Goal: Transaction & Acquisition: Purchase product/service

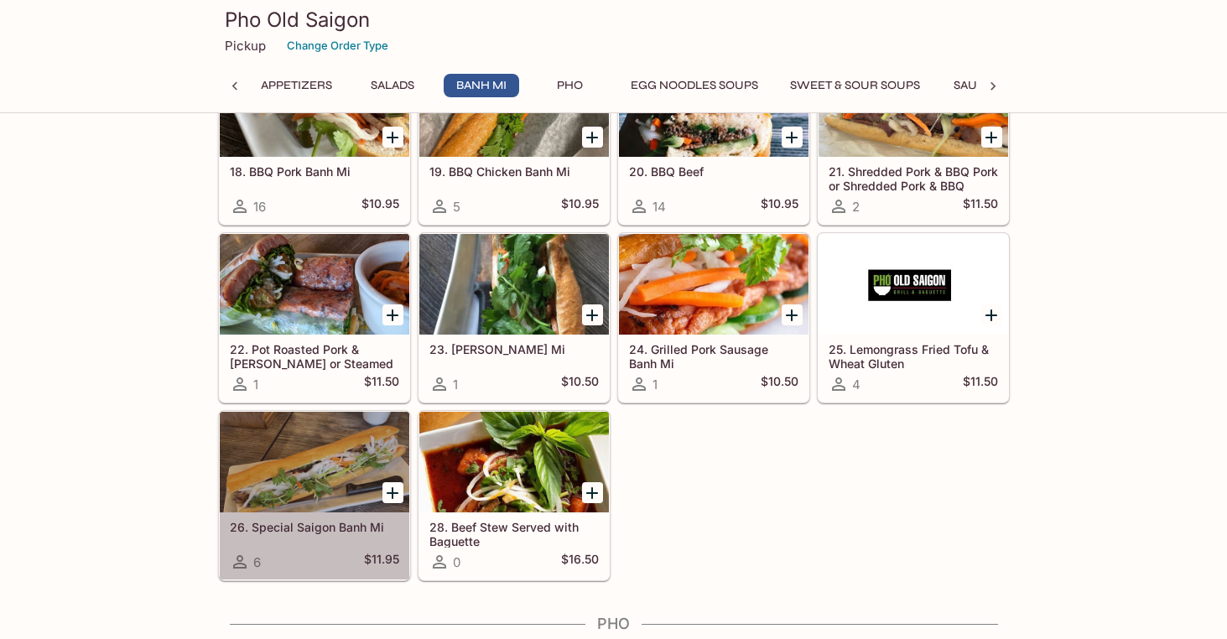
click at [256, 559] on span "6" at bounding box center [257, 562] width 8 height 16
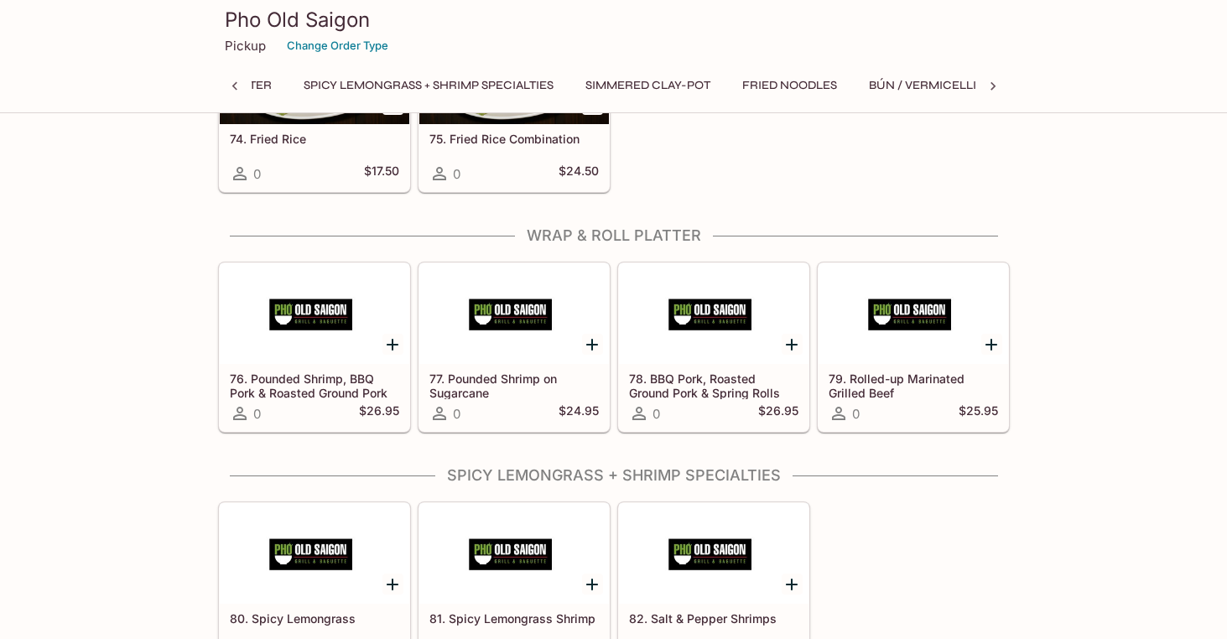
scroll to position [0, 879]
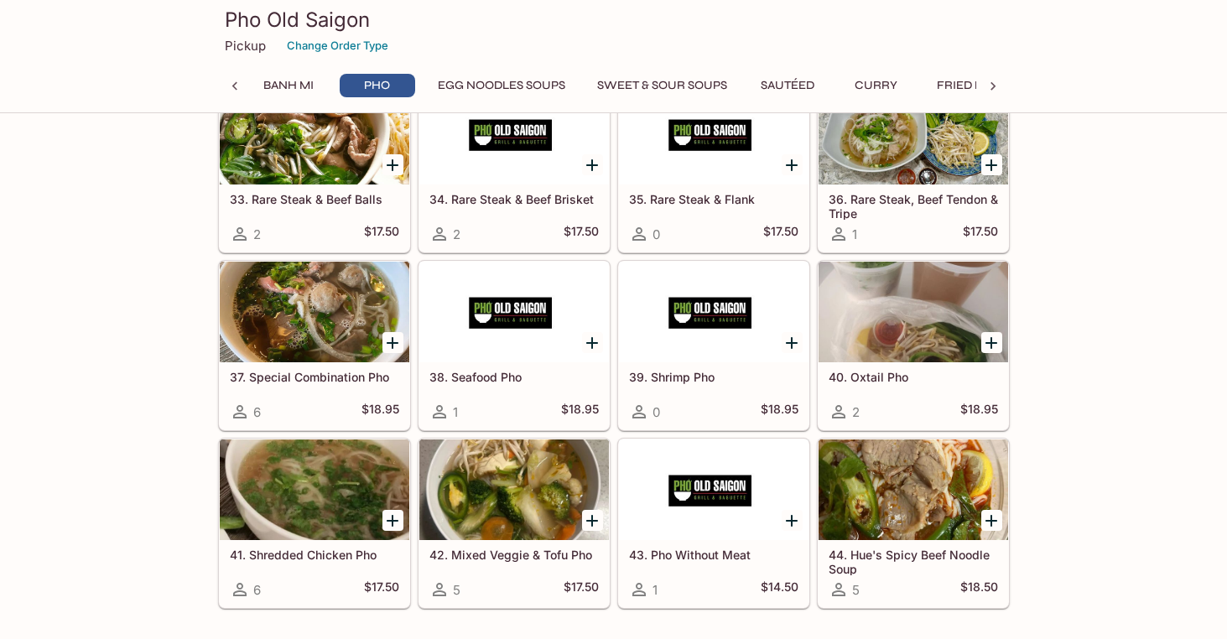
click at [503, 375] on h5 "38. Seafood Pho" at bounding box center [513, 377] width 169 height 14
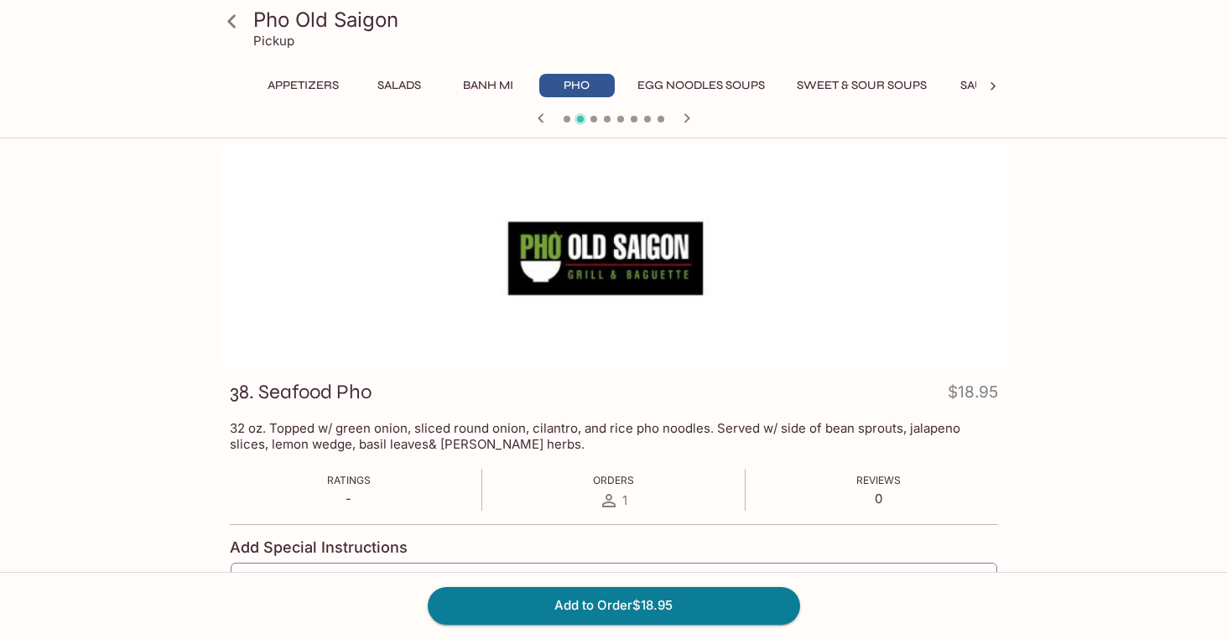
click at [294, 23] on h3 "Pho Old Saigon" at bounding box center [628, 20] width 750 height 26
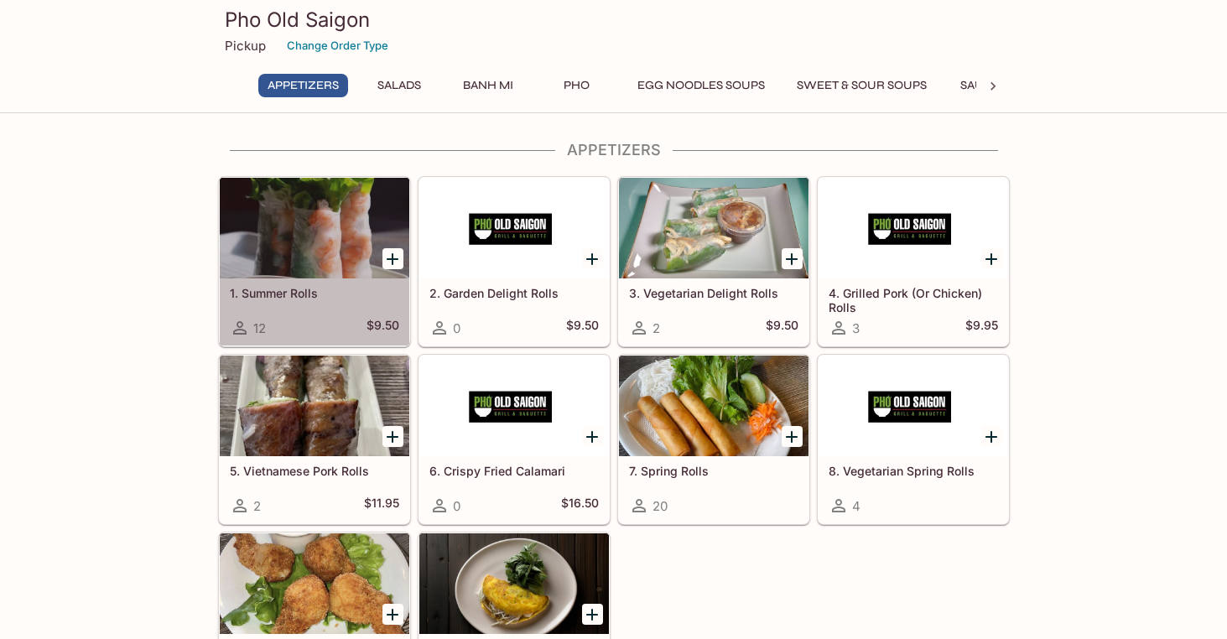
click at [322, 219] on div at bounding box center [314, 228] width 189 height 101
